Goal: Task Accomplishment & Management: Use online tool/utility

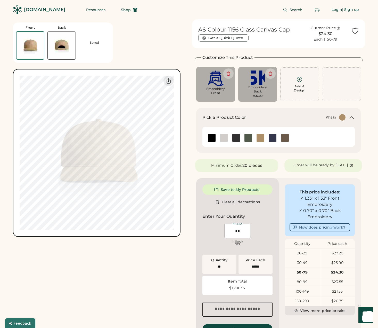
click at [189, 125] on div "Front Back Saved Switch to back My uploaded designs Upload new design SVG, Ai, …" at bounding box center [189, 216] width 353 height 394
click at [58, 41] on img at bounding box center [62, 45] width 28 height 28
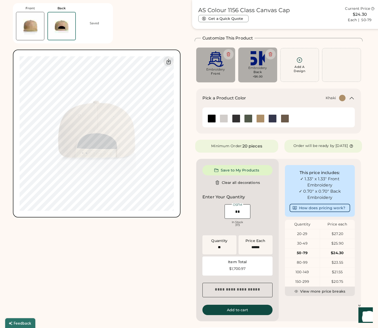
click at [34, 26] on img at bounding box center [30, 26] width 28 height 28
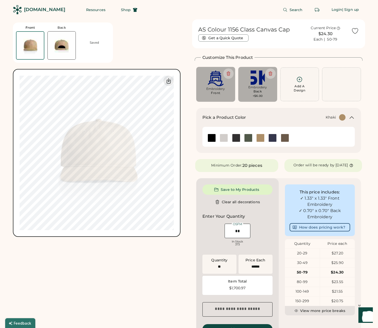
click at [53, 43] on img at bounding box center [62, 45] width 28 height 28
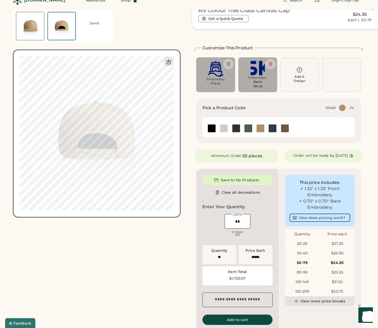
scroll to position [19, 0]
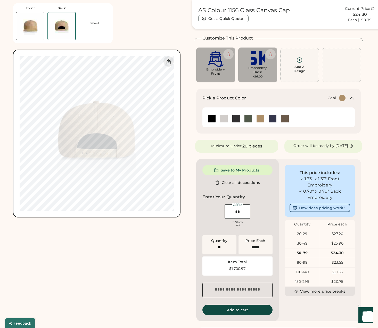
click at [234, 116] on img at bounding box center [237, 119] width 8 height 8
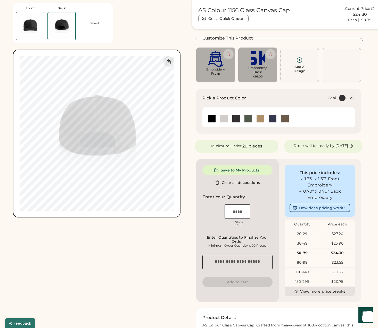
click at [29, 25] on img at bounding box center [30, 26] width 28 height 28
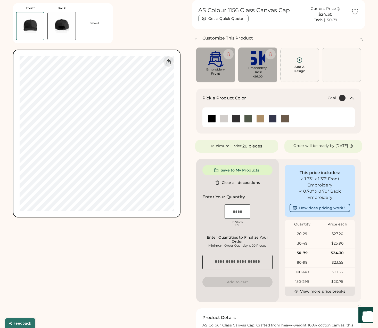
scroll to position [0, 0]
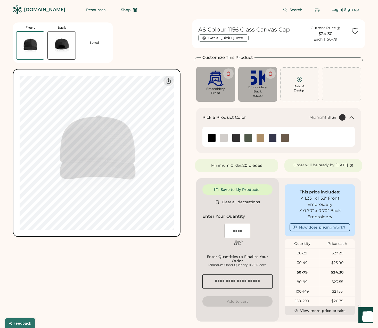
click at [274, 137] on img at bounding box center [273, 138] width 8 height 8
click at [213, 137] on img at bounding box center [212, 138] width 8 height 8
click at [226, 138] on img at bounding box center [224, 138] width 8 height 8
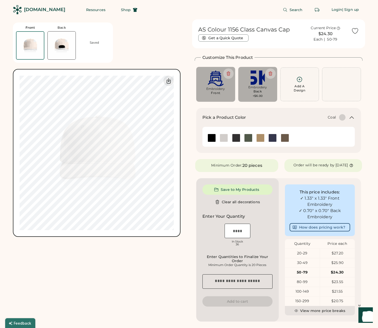
click at [239, 138] on img at bounding box center [237, 138] width 8 height 8
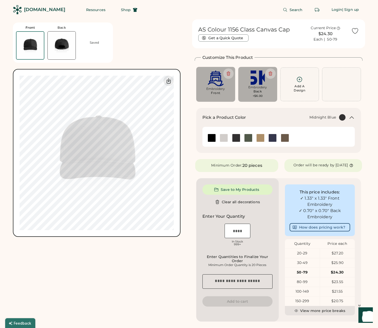
click at [274, 137] on img at bounding box center [273, 138] width 8 height 8
click at [215, 81] on img at bounding box center [216, 78] width 32 height 16
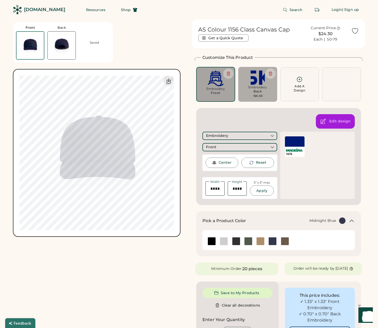
click at [298, 143] on div at bounding box center [295, 141] width 20 height 10
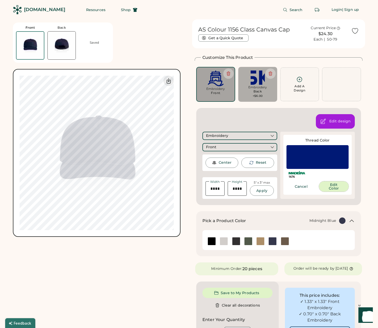
drag, startPoint x: 338, startPoint y: 187, endPoint x: 286, endPoint y: 102, distance: 99.4
click at [338, 187] on button "Edit Color" at bounding box center [334, 186] width 30 height 10
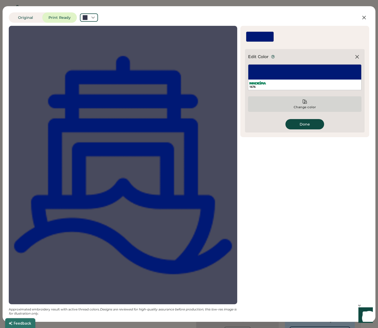
click at [305, 101] on icon at bounding box center [304, 101] width 5 height 5
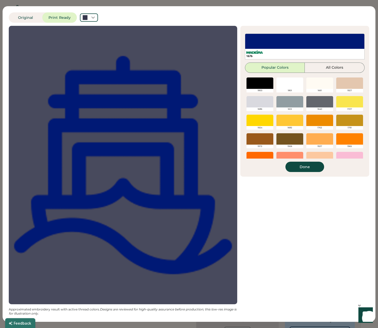
click at [347, 84] on div at bounding box center [350, 82] width 27 height 11
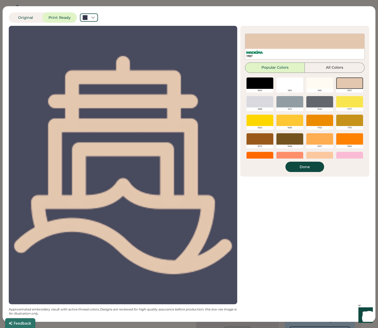
click at [290, 120] on div at bounding box center [290, 120] width 27 height 11
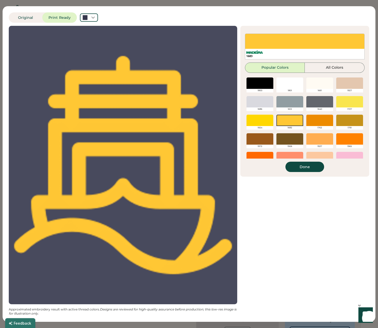
click at [349, 82] on div at bounding box center [350, 82] width 27 height 11
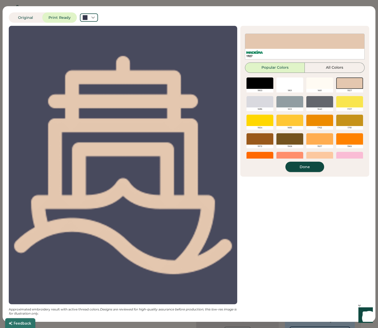
click at [305, 166] on button "Done" at bounding box center [305, 167] width 39 height 10
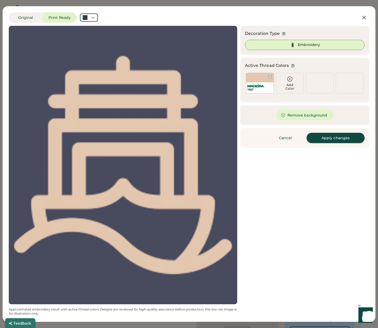
click at [335, 138] on button "Apply changes" at bounding box center [336, 138] width 58 height 10
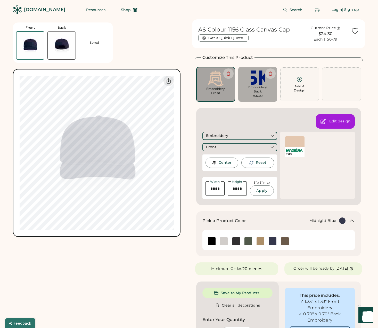
click at [192, 139] on div "Front Back Saved Switch to back My uploaded designs Upload new design SVG, Ai, …" at bounding box center [189, 258] width 353 height 479
